Goal: Task Accomplishment & Management: Manage account settings

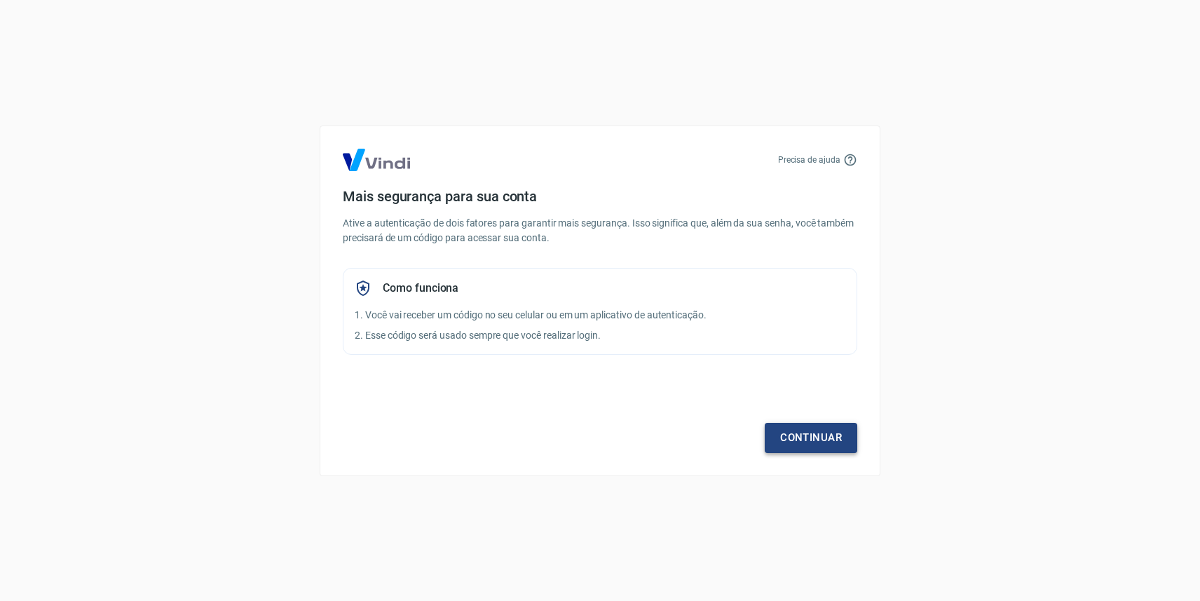
click at [794, 430] on link "Continuar" at bounding box center [811, 437] width 93 height 29
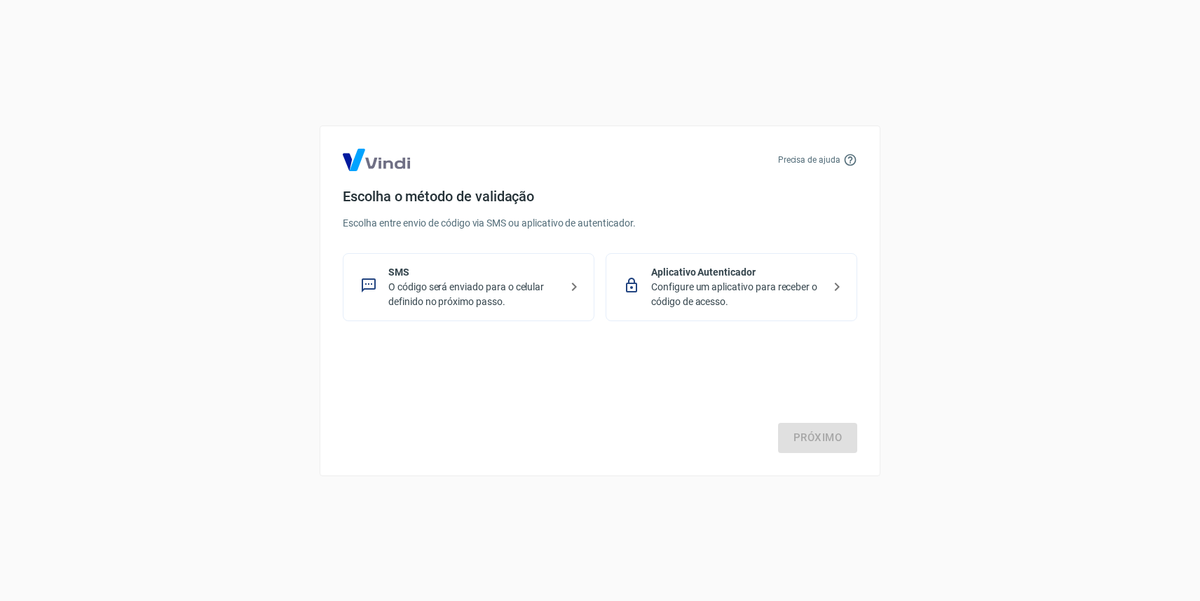
click at [746, 287] on p "Configure um aplicativo para receber o código de acesso." at bounding box center [737, 294] width 172 height 29
click at [822, 431] on link "Próximo" at bounding box center [817, 437] width 79 height 29
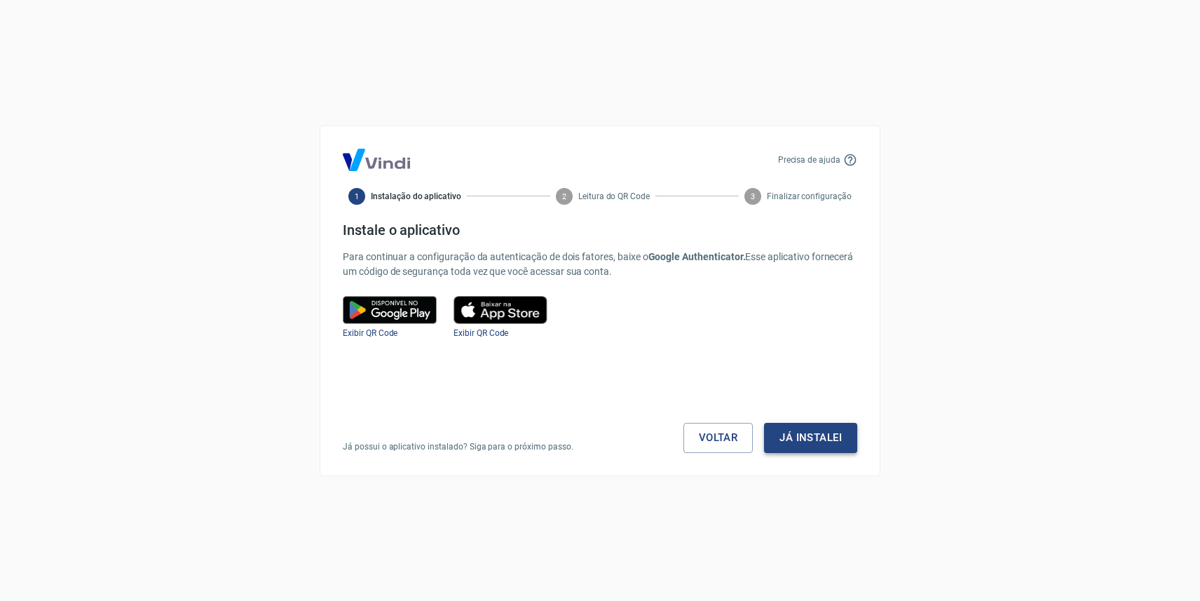
click at [801, 434] on button "Já instalei" at bounding box center [810, 437] width 93 height 29
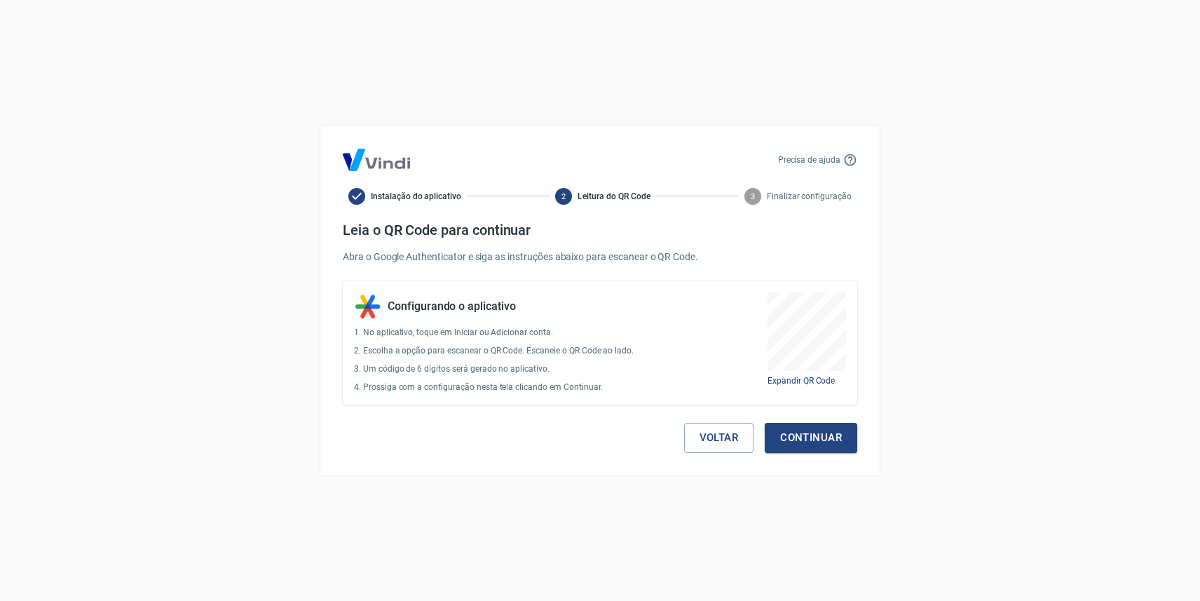
click at [801, 434] on button "Continuar" at bounding box center [811, 437] width 93 height 29
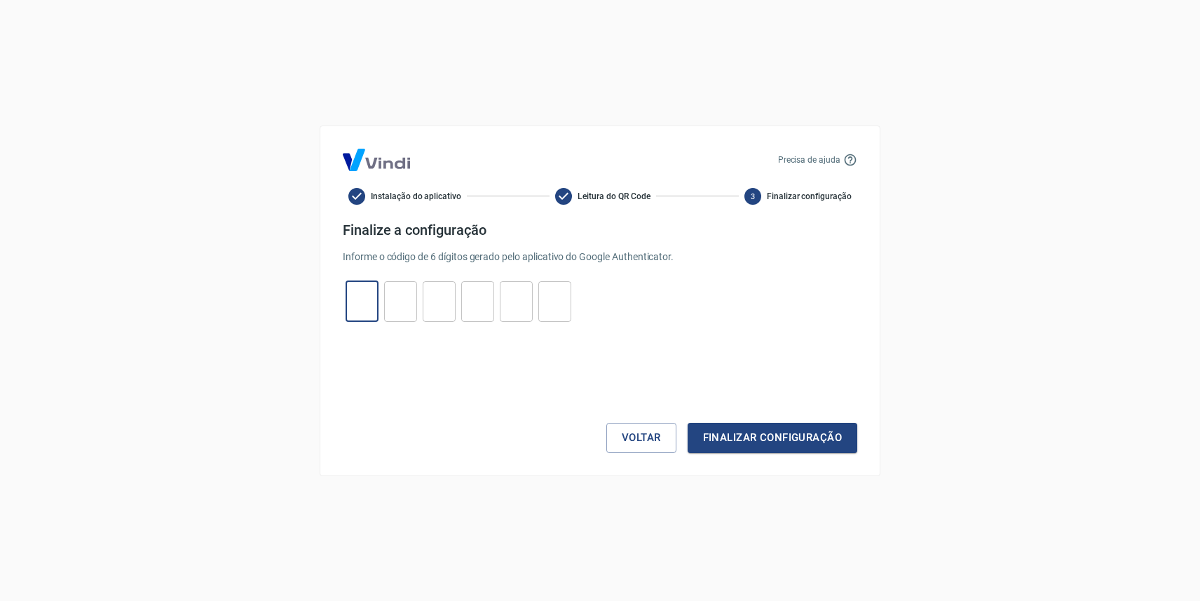
click at [364, 296] on input "tel" at bounding box center [362, 301] width 33 height 30
type input "5"
type input "9"
type input "3"
type input "1"
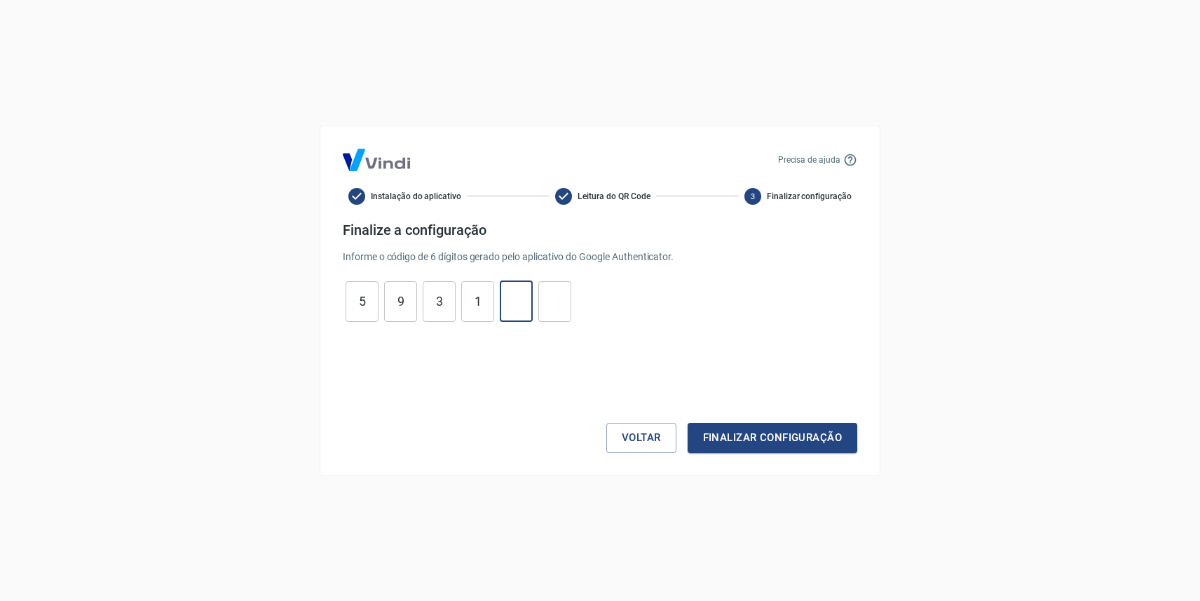
type input "0"
type input "8"
click at [741, 437] on button "Finalizar configuração" at bounding box center [773, 437] width 170 height 29
click at [608, 449] on button "Voltar" at bounding box center [641, 437] width 70 height 29
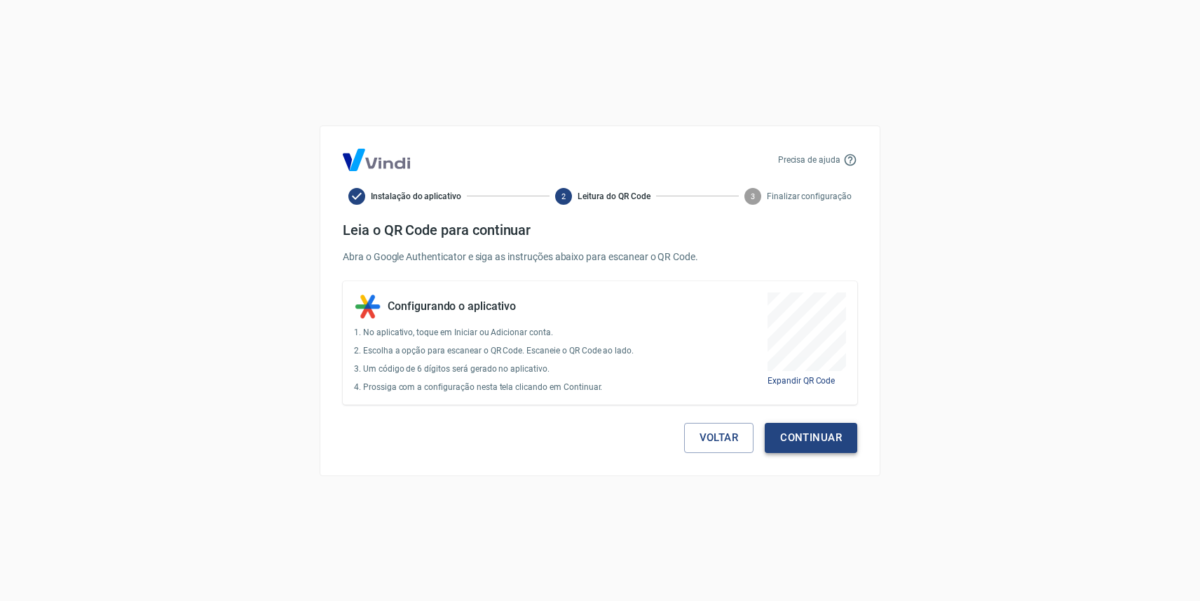
click at [851, 449] on button "Continuar" at bounding box center [811, 437] width 93 height 29
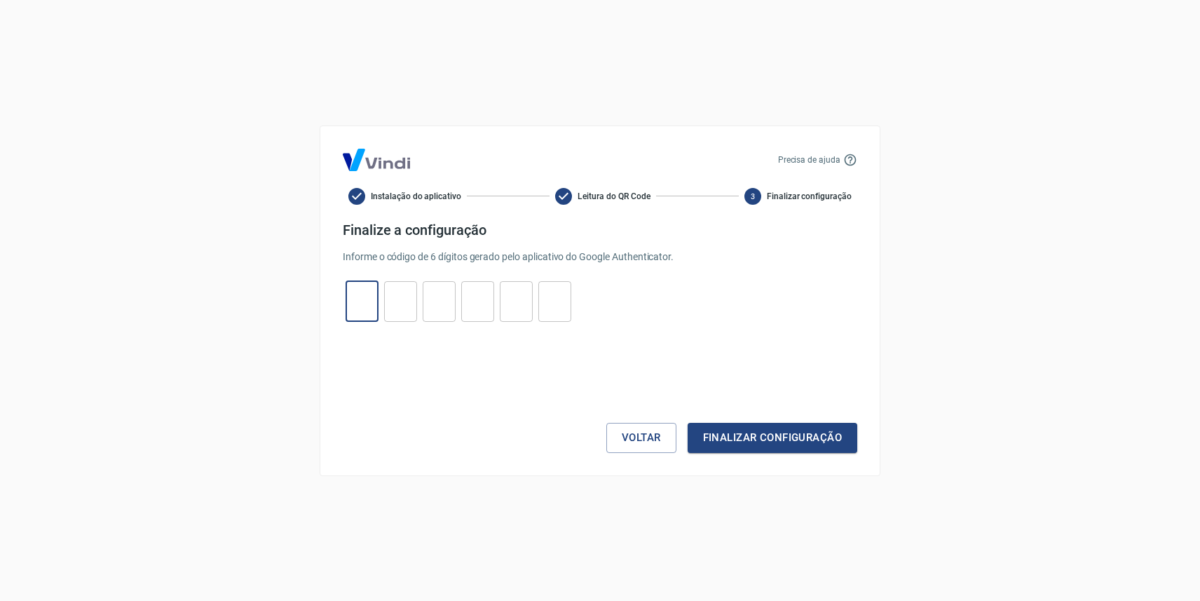
click at [369, 306] on input "tel" at bounding box center [362, 301] width 33 height 30
type input "6"
type input "4"
type input "3"
type input "0"
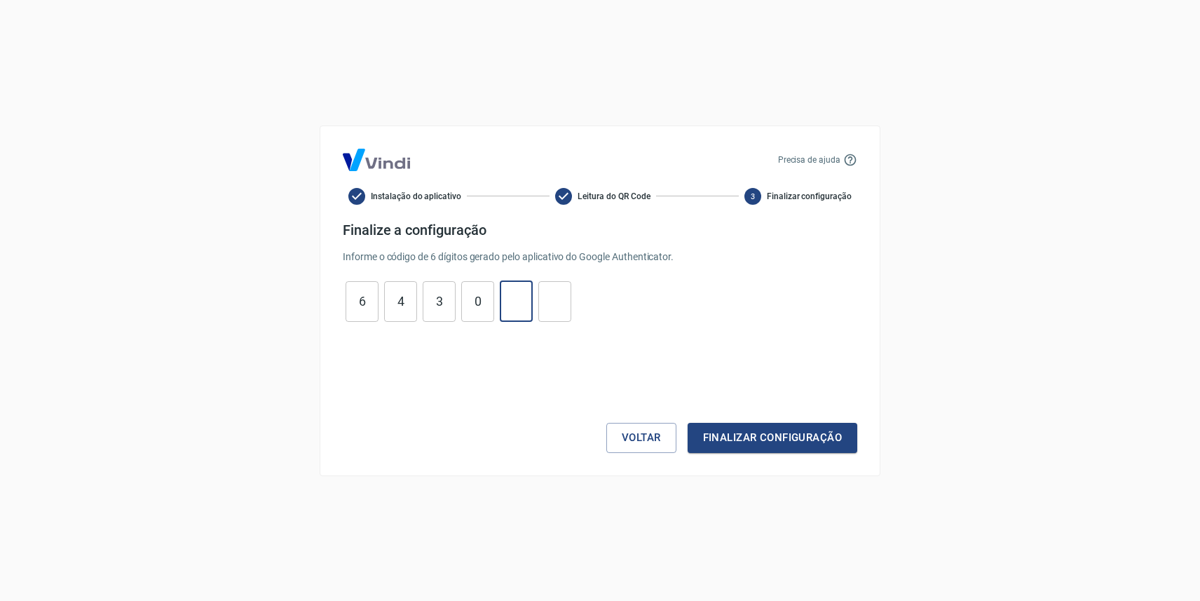
type input "8"
type input "0"
click at [749, 434] on button "Finalizar configuração" at bounding box center [773, 437] width 170 height 29
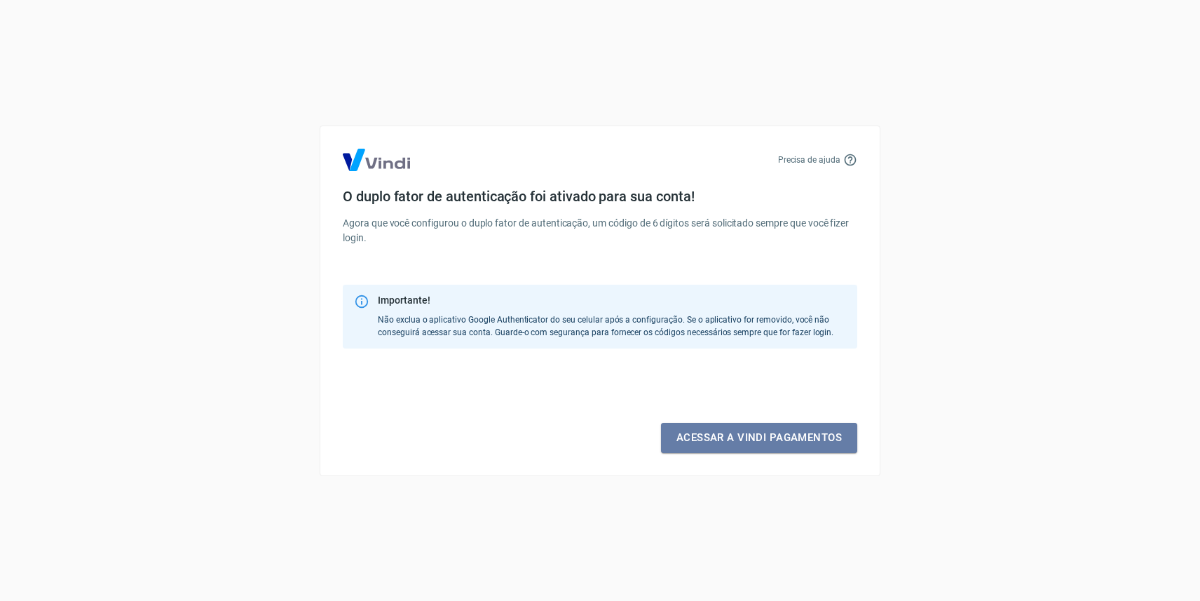
click at [749, 434] on link "Acessar a Vindi pagamentos" at bounding box center [759, 437] width 196 height 29
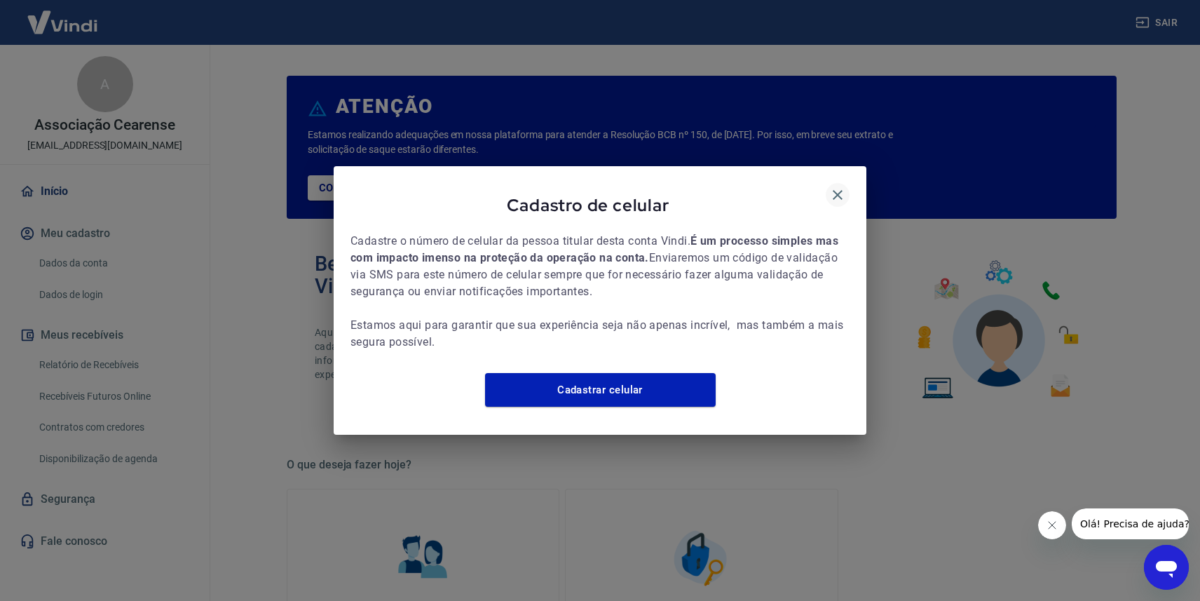
click at [840, 187] on icon "button" at bounding box center [837, 194] width 17 height 17
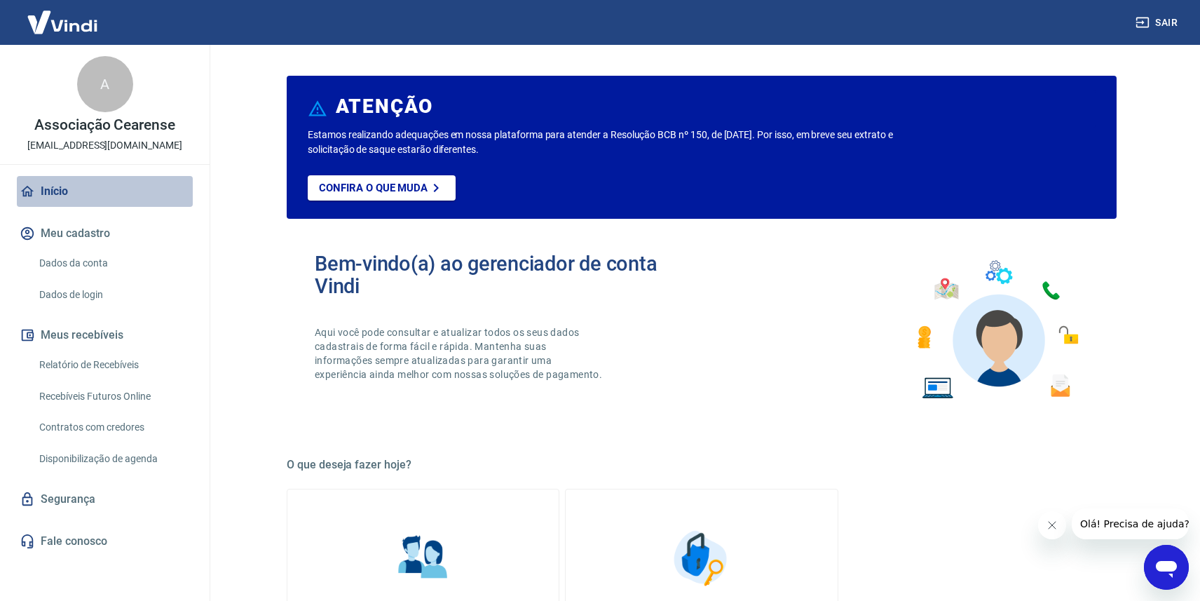
click at [52, 202] on link "Início" at bounding box center [105, 191] width 176 height 31
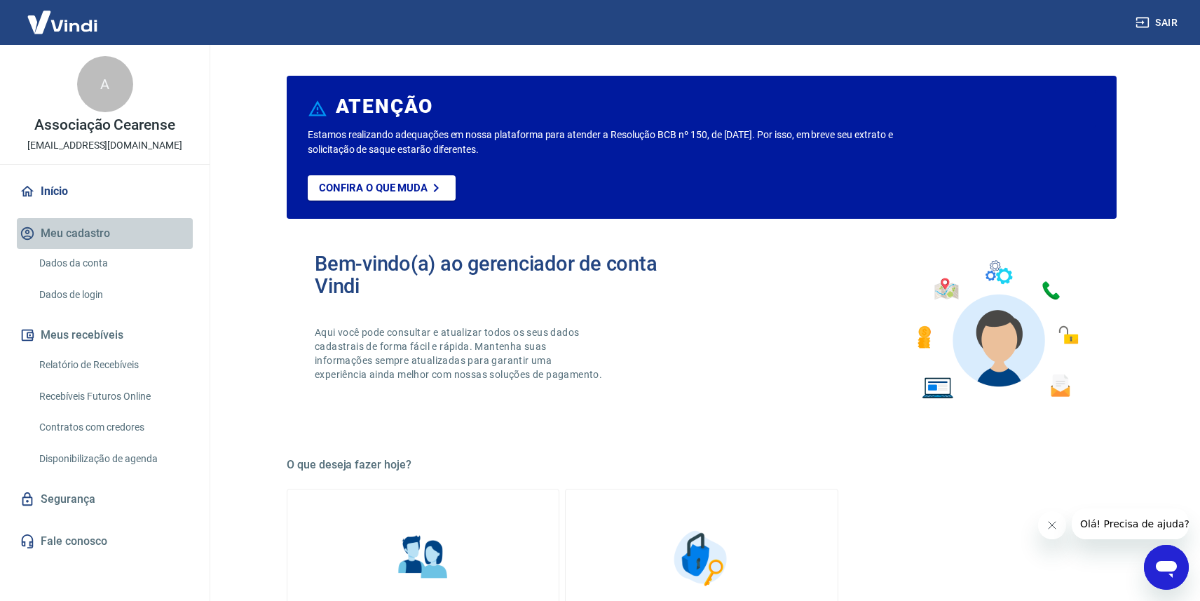
click at [67, 235] on button "Meu cadastro" at bounding box center [105, 233] width 176 height 31
click at [73, 261] on link "Dados da conta" at bounding box center [113, 263] width 159 height 29
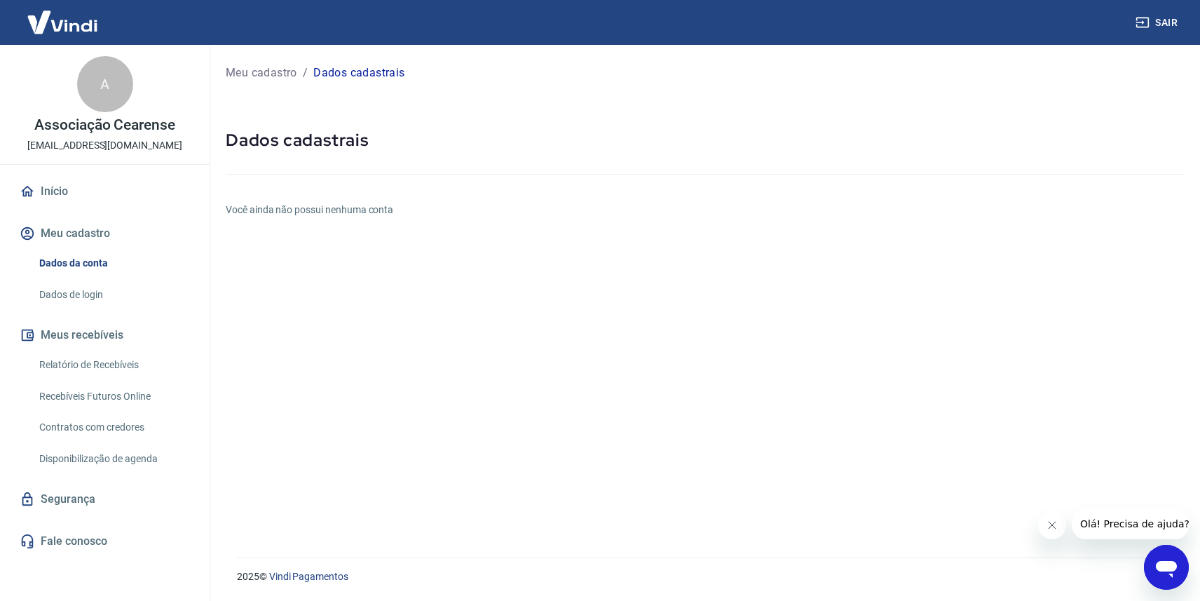
click at [281, 210] on h6 "Você ainda não possui nenhuma conta" at bounding box center [705, 210] width 958 height 15
click at [79, 298] on link "Dados de login" at bounding box center [113, 294] width 159 height 29
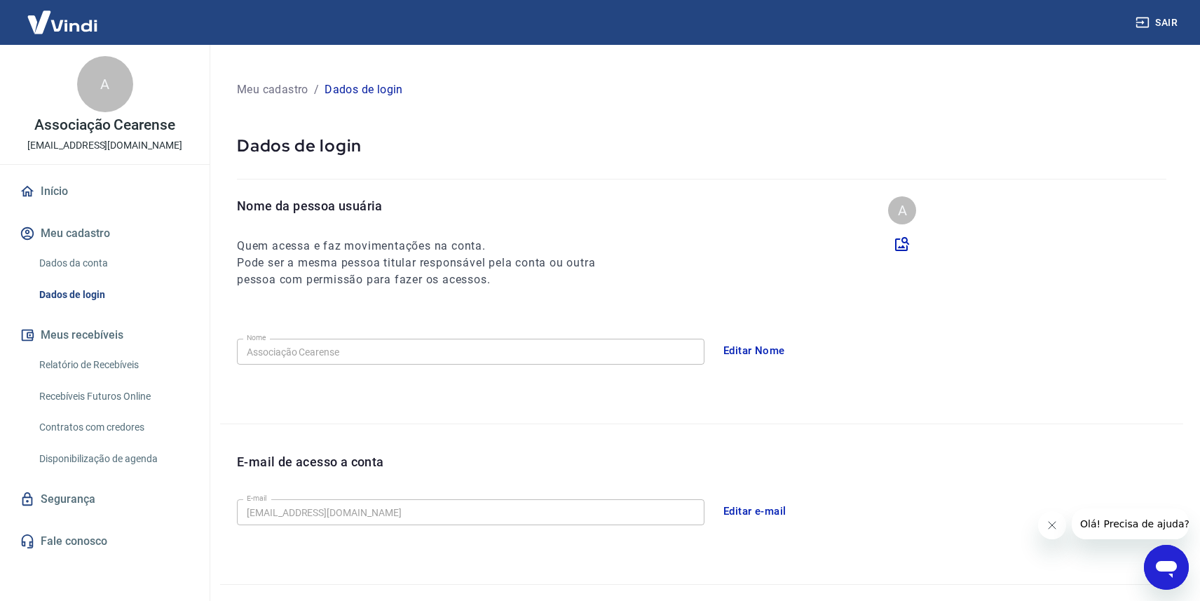
click at [749, 350] on button "Editar Nome" at bounding box center [754, 350] width 77 height 29
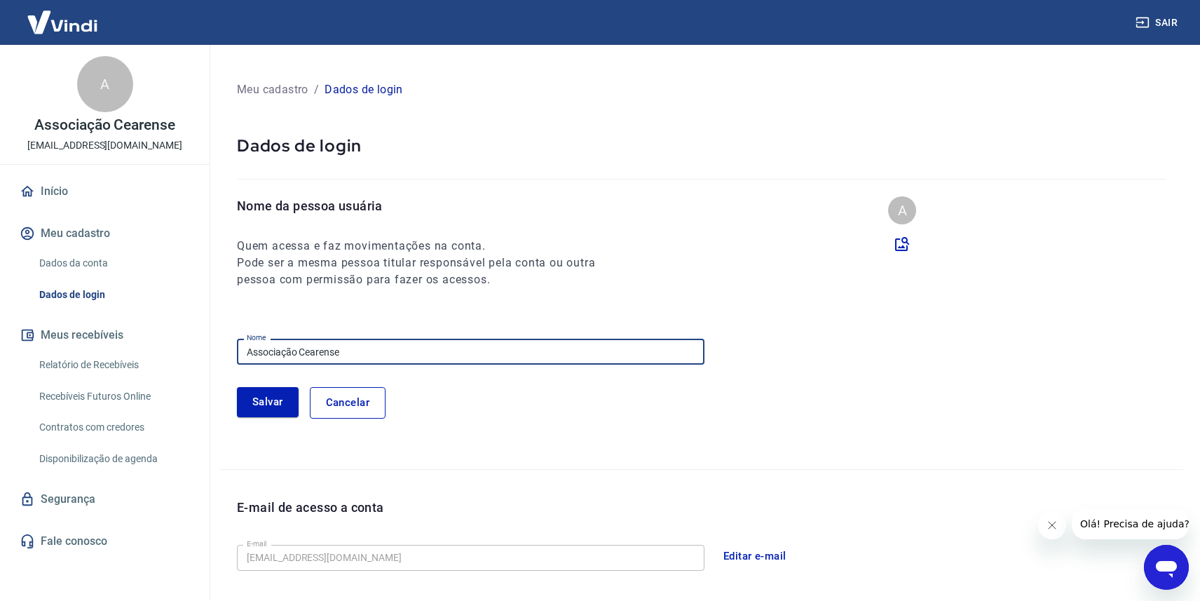
drag, startPoint x: 367, startPoint y: 351, endPoint x: 135, endPoint y: 318, distance: 235.1
click at [135, 318] on div "Sair A Associação Cearense otaviojbl@gmail.com Início Meu cadastro Dados da con…" at bounding box center [600, 300] width 1200 height 601
type input "Mixelo"
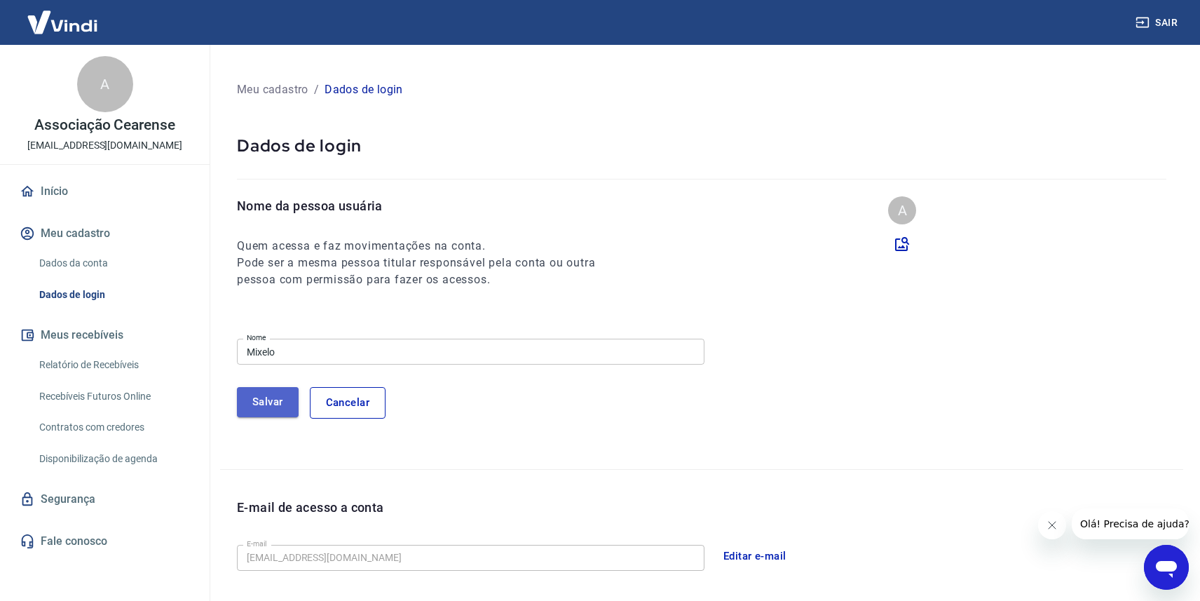
click at [276, 414] on button "Salvar" at bounding box center [268, 401] width 62 height 29
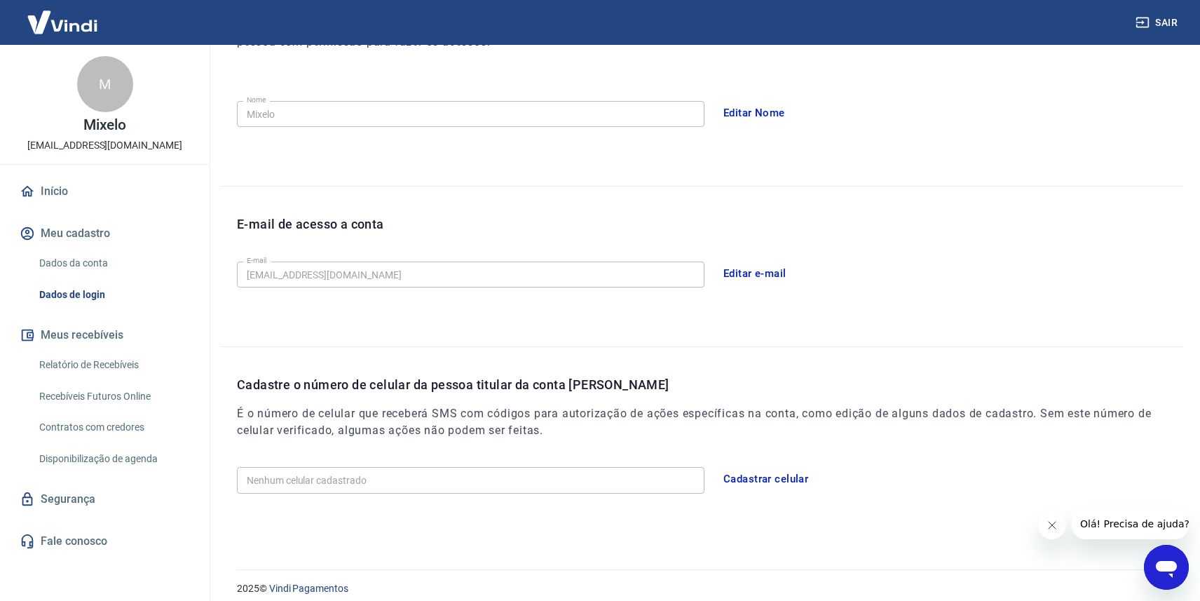
scroll to position [249, 0]
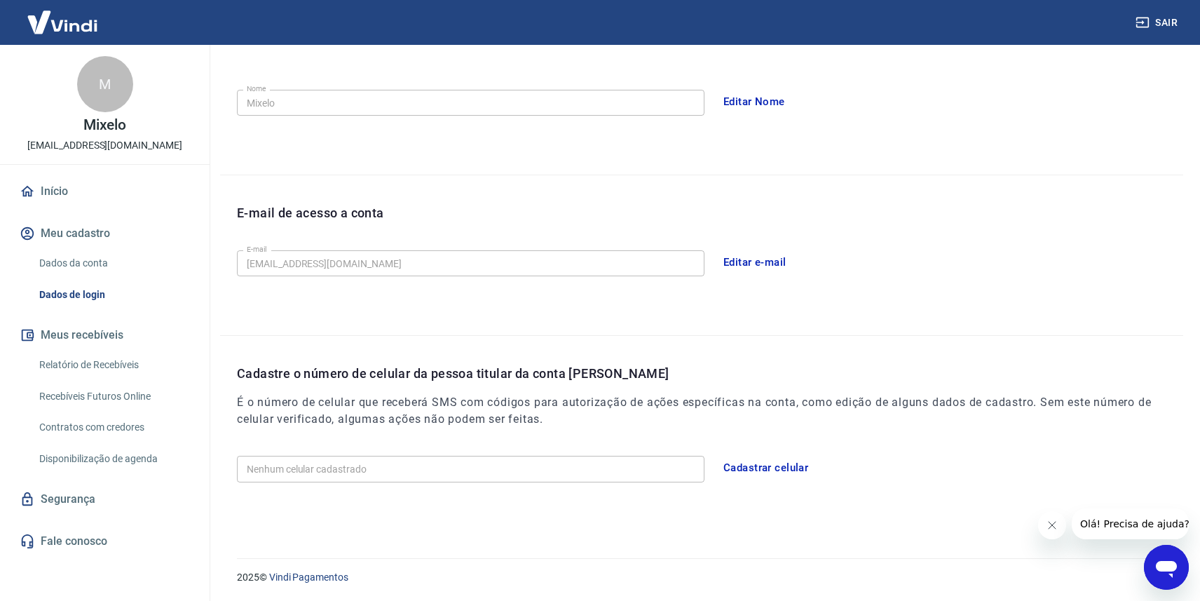
click at [86, 339] on button "Meus recebíveis" at bounding box center [105, 335] width 176 height 31
click at [90, 365] on link "Relatório de Recebíveis" at bounding box center [113, 364] width 159 height 29
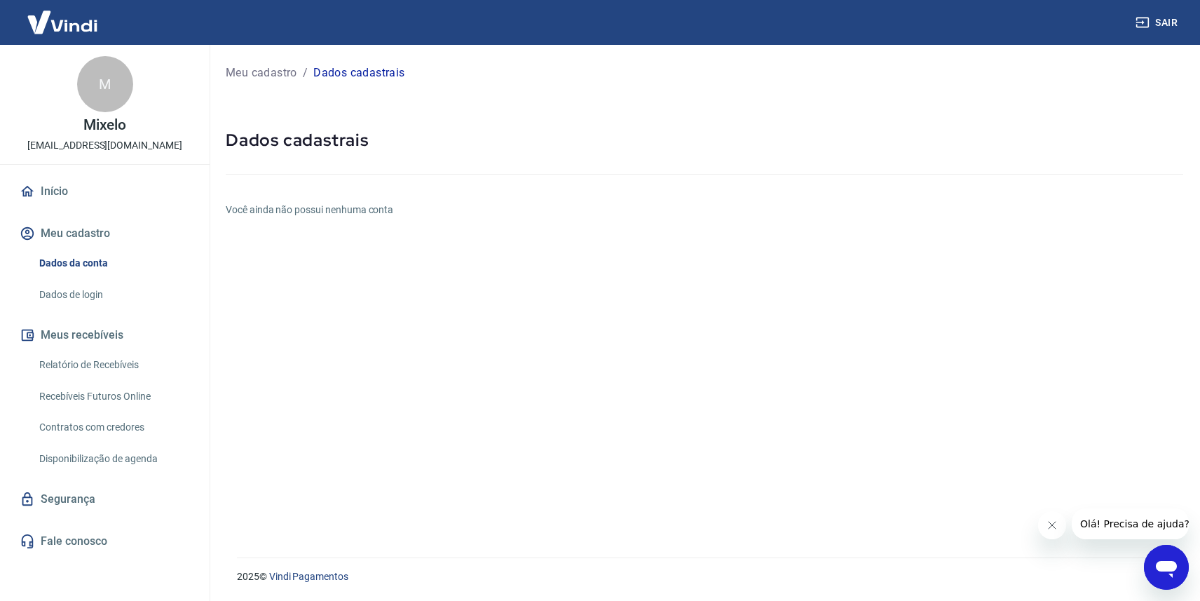
click at [66, 191] on link "Início" at bounding box center [105, 191] width 176 height 31
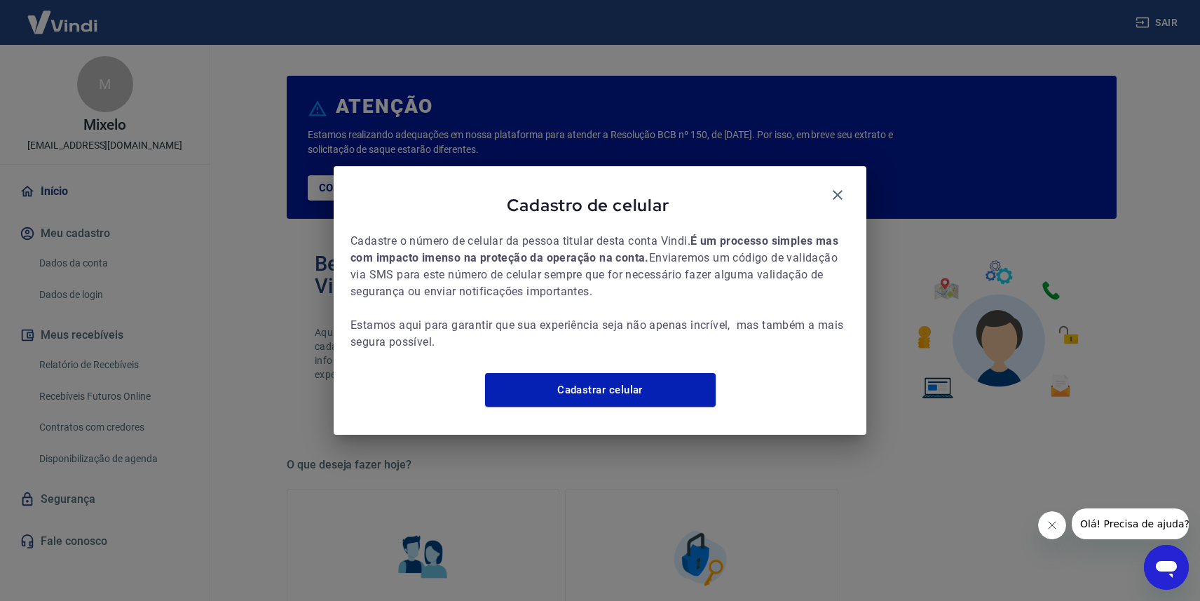
click at [865, 166] on div "Cadastro de celular Cadastre o número de celular da pessoa titular desta conta …" at bounding box center [600, 300] width 533 height 268
click at [839, 186] on icon "button" at bounding box center [837, 194] width 17 height 17
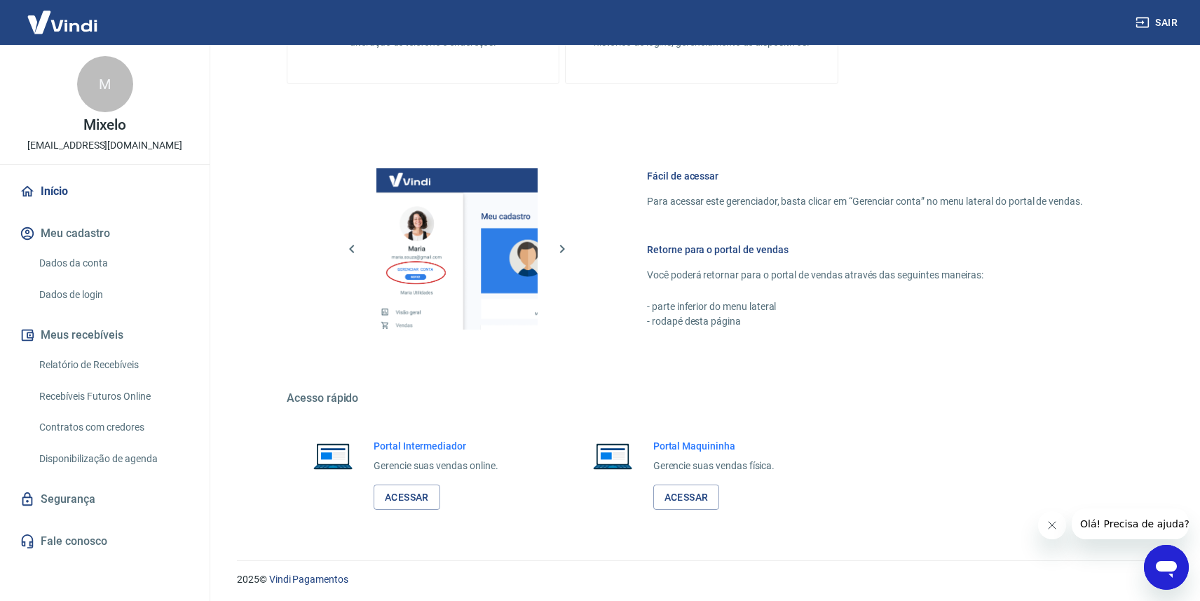
scroll to position [637, 0]
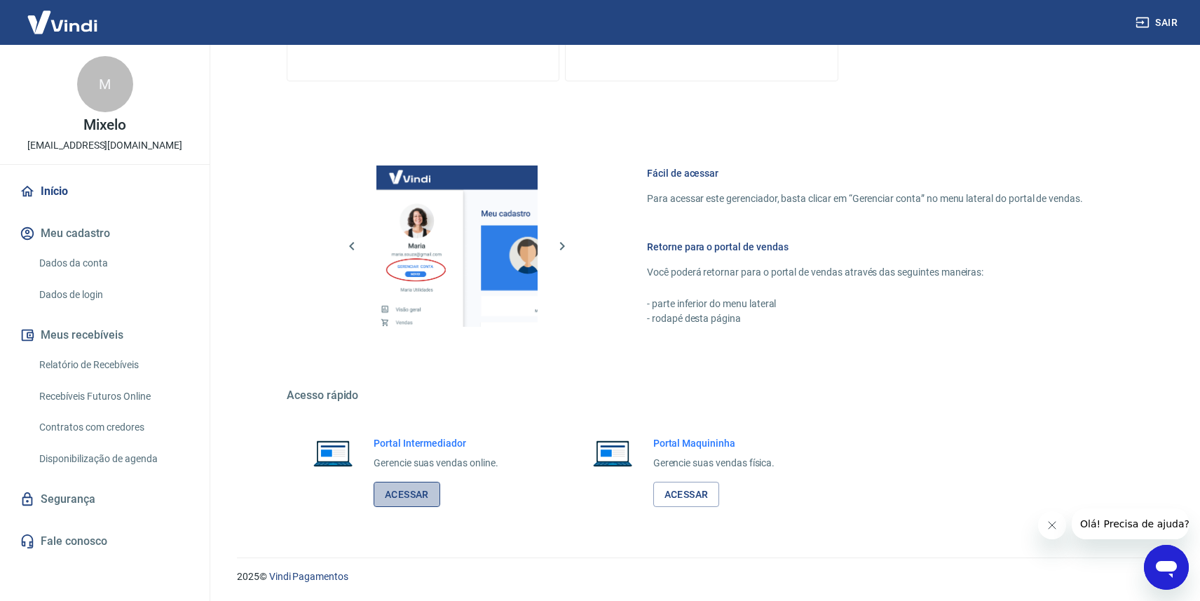
click at [413, 493] on link "Acessar" at bounding box center [407, 495] width 67 height 26
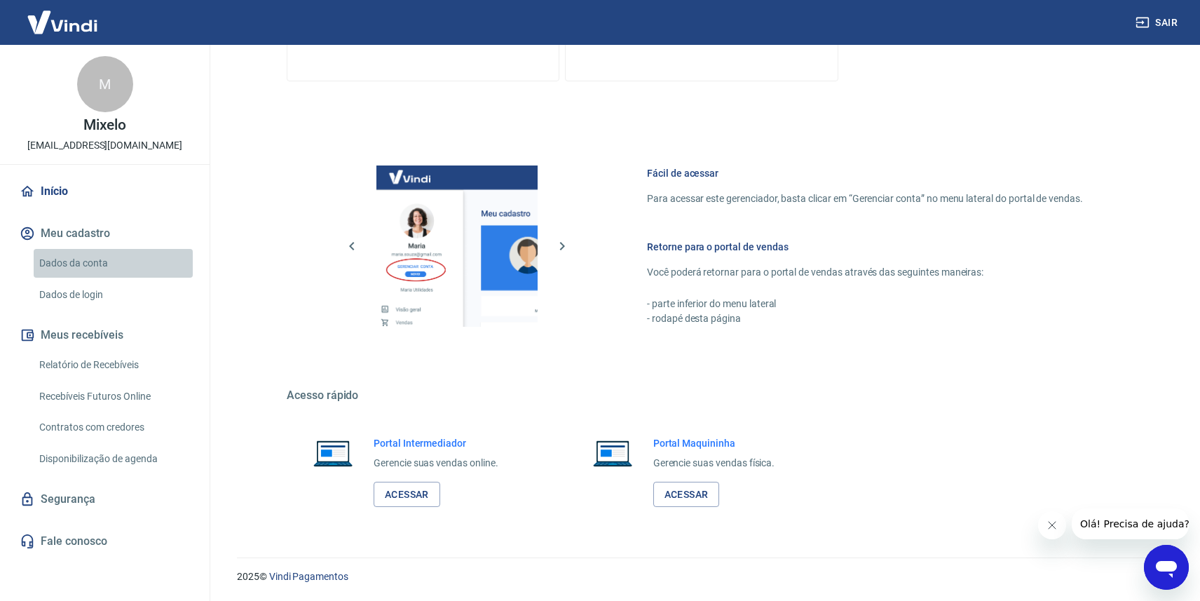
click at [80, 264] on link "Dados da conta" at bounding box center [113, 263] width 159 height 29
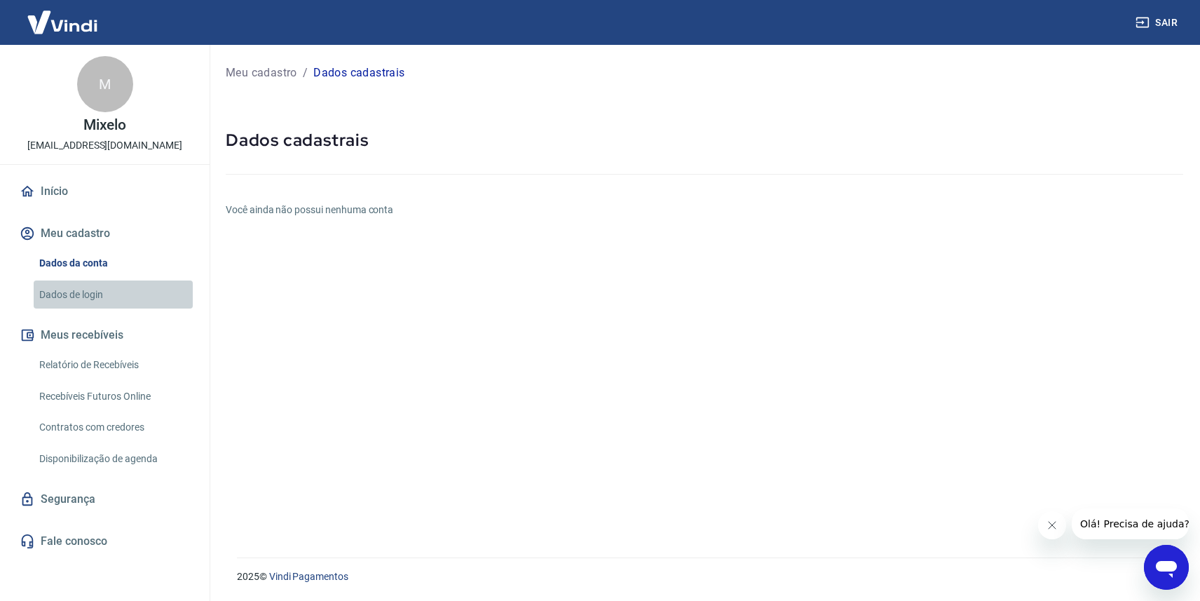
click at [78, 307] on link "Dados de login" at bounding box center [113, 294] width 159 height 29
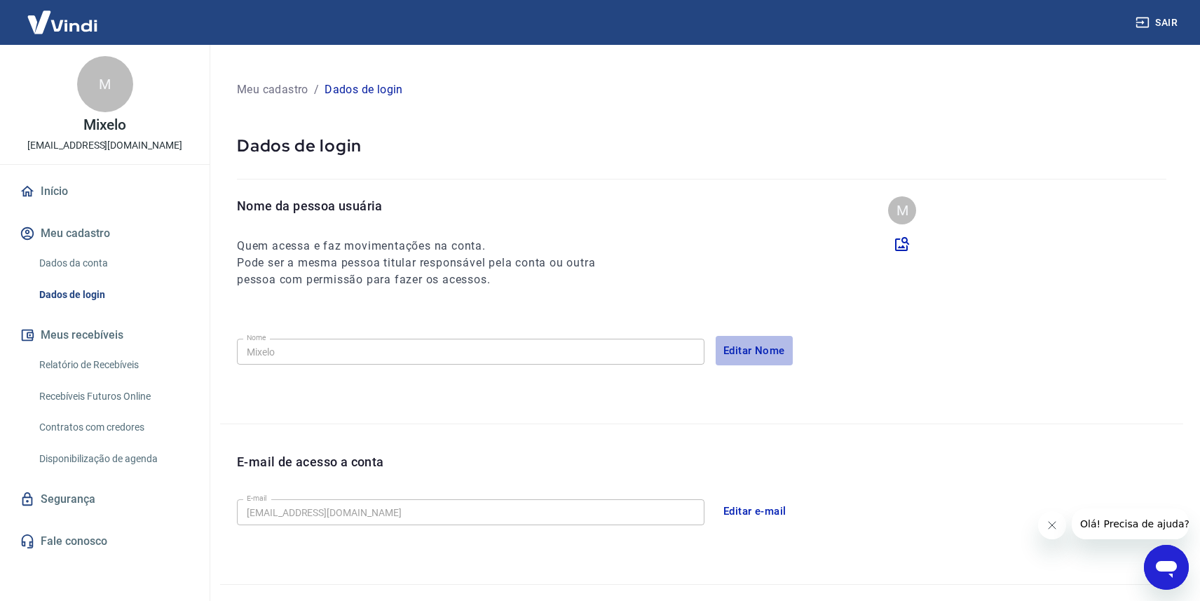
click at [742, 349] on button "Editar Nome" at bounding box center [754, 350] width 77 height 29
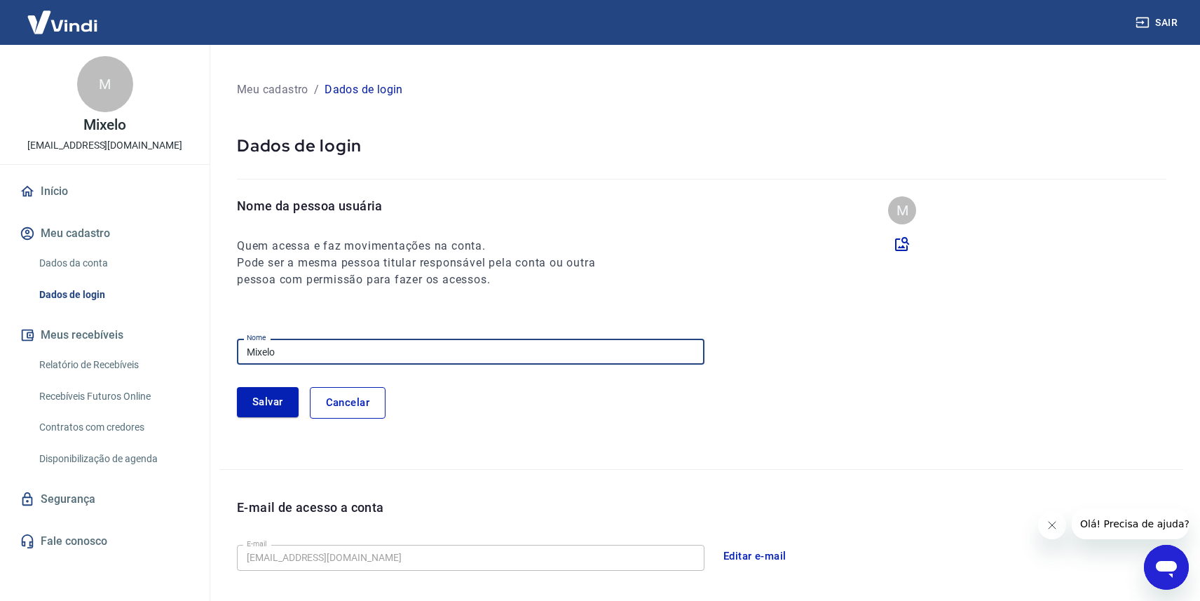
click at [394, 341] on input "Mixelo" at bounding box center [471, 352] width 468 height 26
type input "[PERSON_NAME]"
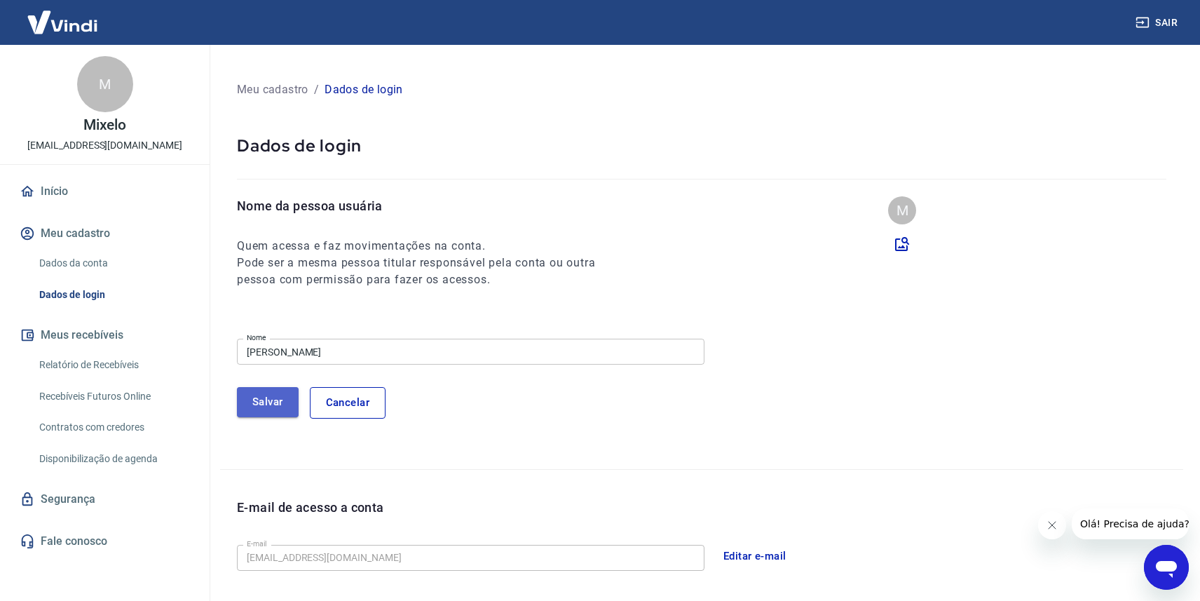
click at [273, 397] on button "Salvar" at bounding box center [268, 401] width 62 height 29
